Goal: Check status: Check status

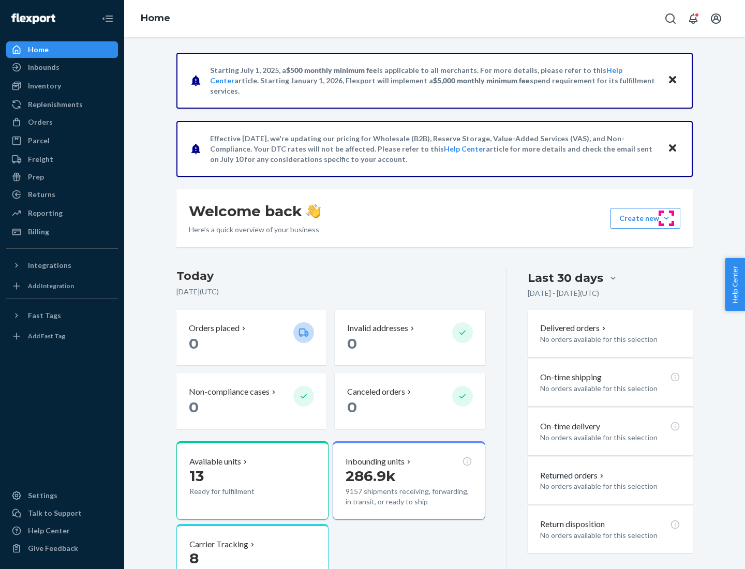
click at [666, 218] on button "Create new Create new inbound Create new order Create new product" at bounding box center [645, 218] width 70 height 21
click at [35, 177] on div "Prep" at bounding box center [36, 177] width 16 height 10
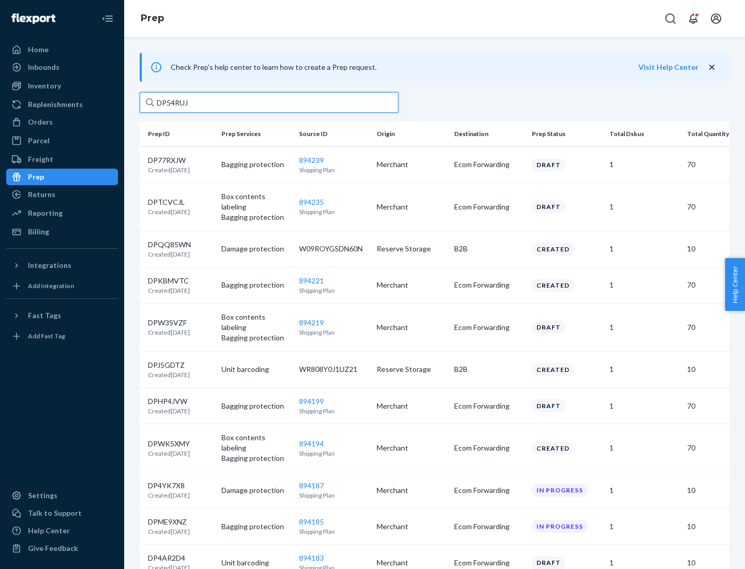
type input "DP54RUJL"
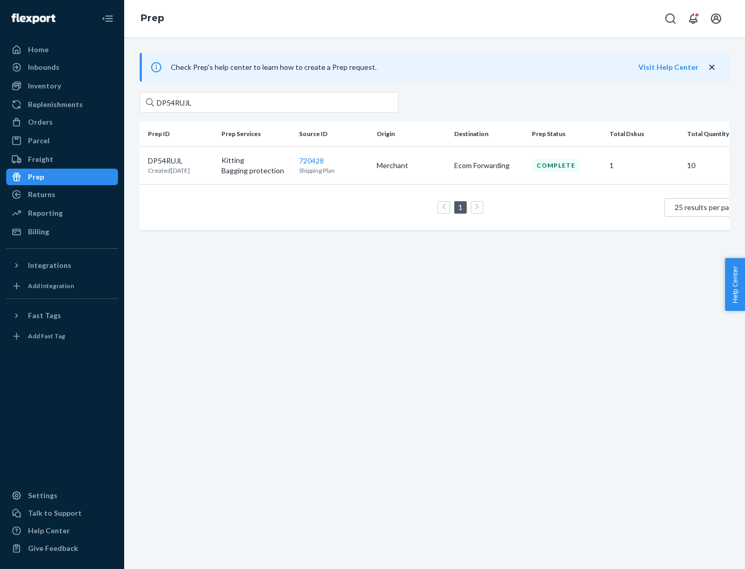
click at [180, 160] on p "DP54RUJL" at bounding box center [169, 161] width 42 height 10
